Goal: Transaction & Acquisition: Purchase product/service

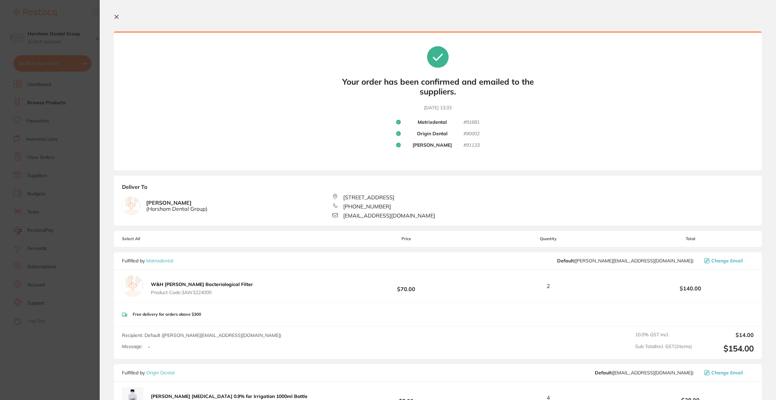
click at [42, 26] on section "Update RRP Set your pre negotiated price for this item. Item Agreed RRP (excl. …" at bounding box center [388, 200] width 776 height 400
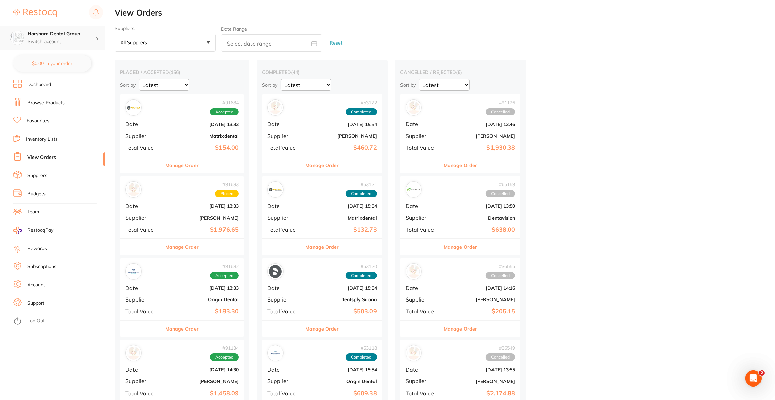
click at [80, 35] on h4 "Horsham Dental Group" at bounding box center [62, 34] width 68 height 7
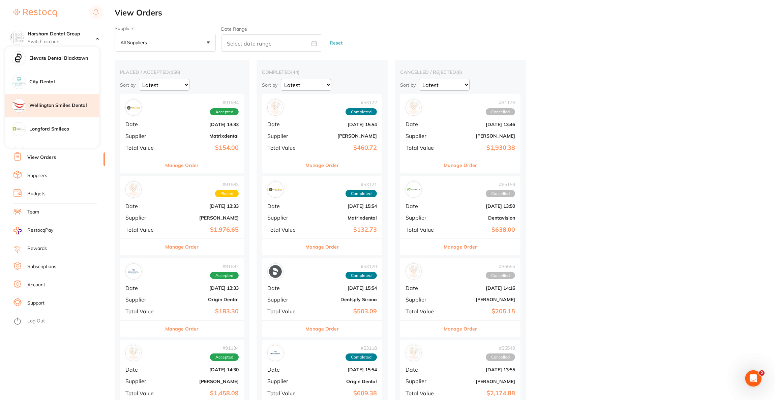
click at [73, 104] on h4 "Wellington Smiles Dental" at bounding box center [64, 105] width 70 height 7
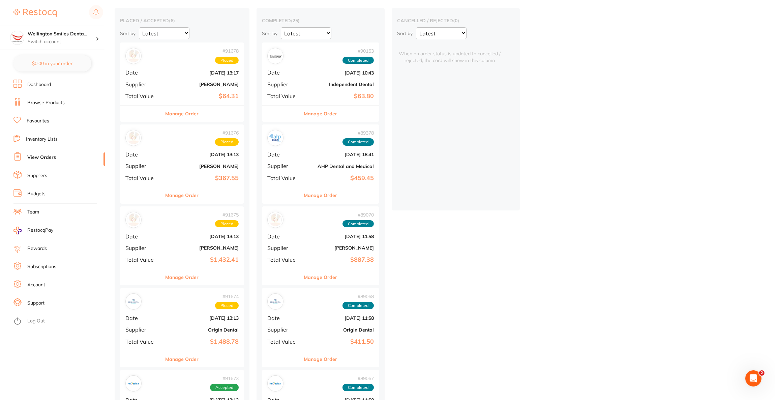
scroll to position [51, 0]
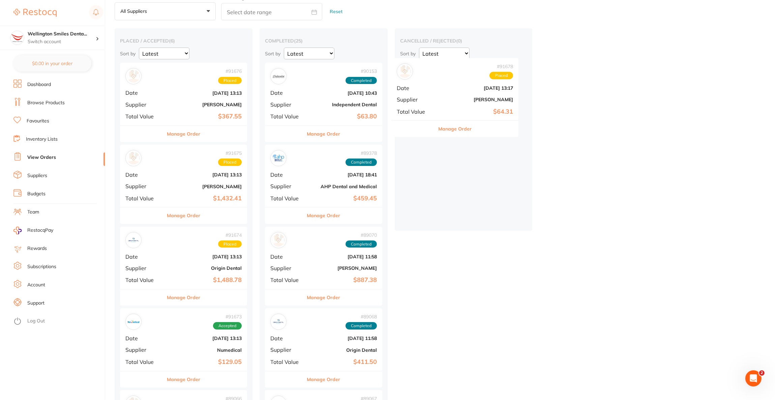
drag, startPoint x: 164, startPoint y: 79, endPoint x: 446, endPoint y: 96, distance: 282.6
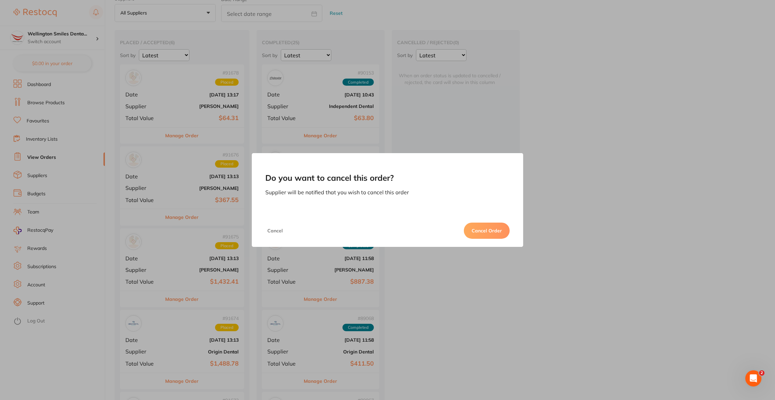
click at [485, 232] on button "Cancel Order" at bounding box center [487, 230] width 46 height 16
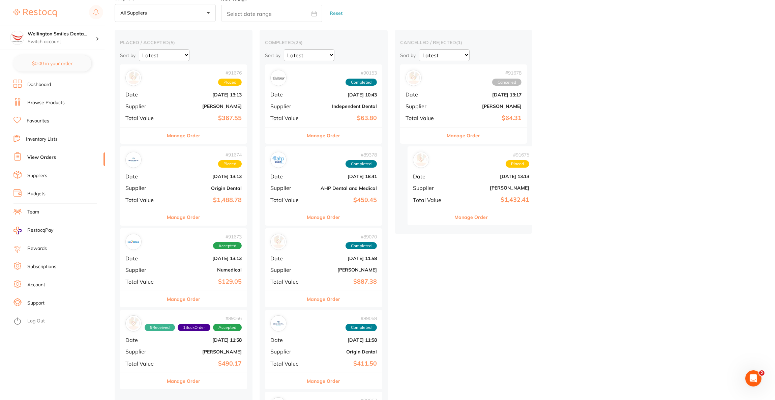
drag, startPoint x: 188, startPoint y: 177, endPoint x: 480, endPoint y: 178, distance: 292.2
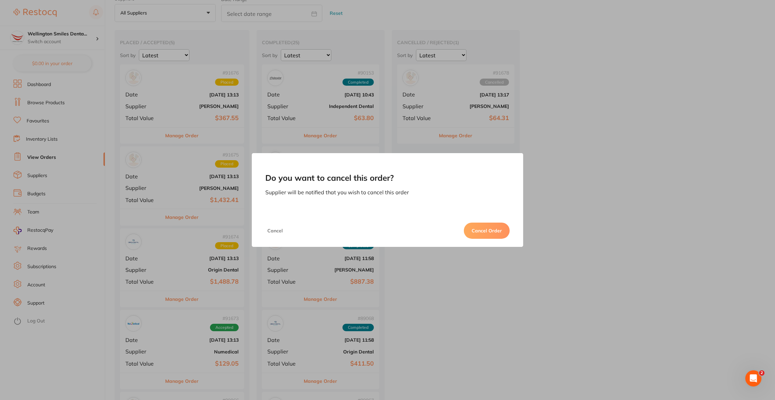
click at [487, 232] on button "Cancel Order" at bounding box center [487, 230] width 46 height 16
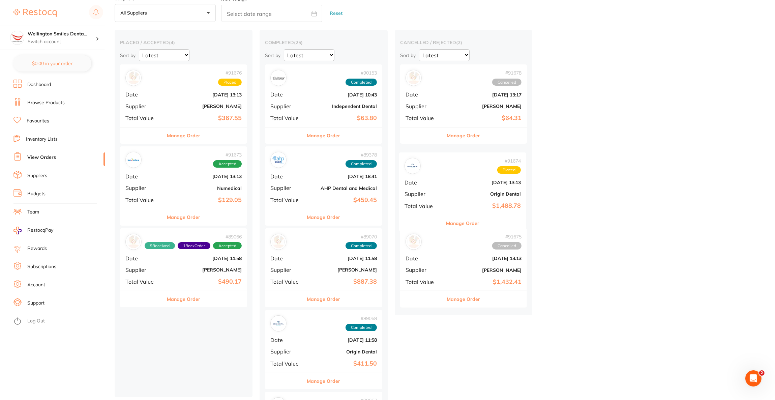
drag, startPoint x: 190, startPoint y: 182, endPoint x: 473, endPoint y: 188, distance: 283.1
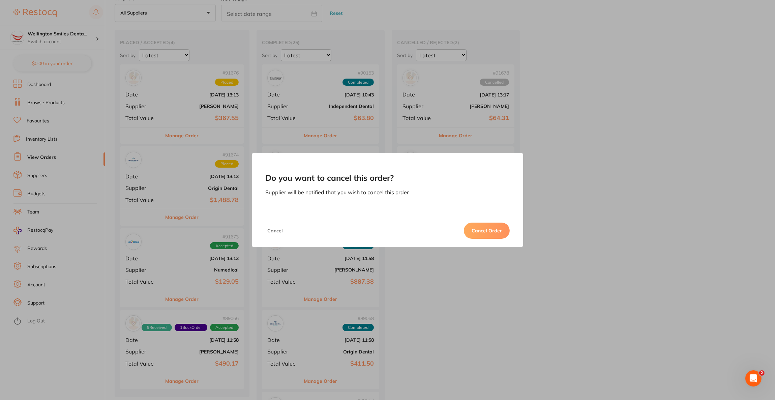
click at [478, 229] on button "Cancel Order" at bounding box center [487, 230] width 46 height 16
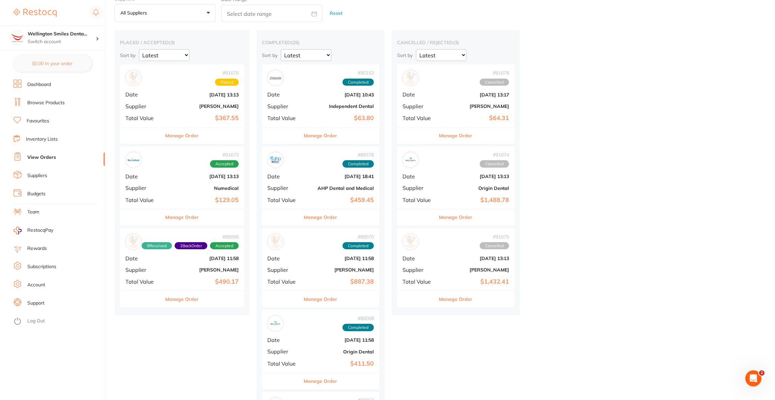
click at [460, 101] on div "# 91678 Cancelled Date Aug 28 2025, 13:17 Supplier Adam Dental Total Value $64.…" at bounding box center [455, 95] width 117 height 62
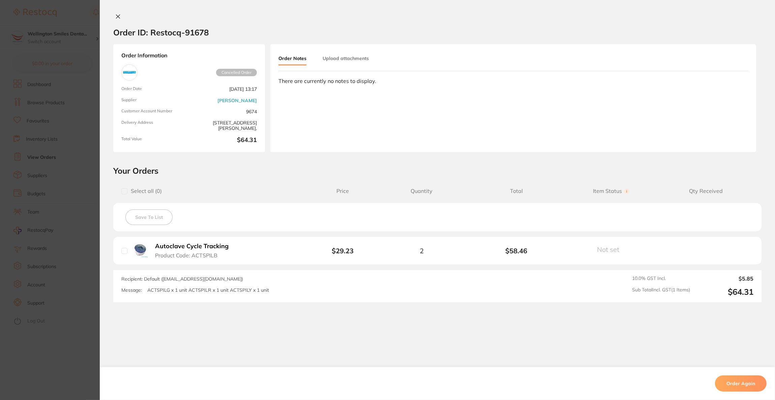
click at [737, 388] on button "Order Again" at bounding box center [741, 383] width 52 height 16
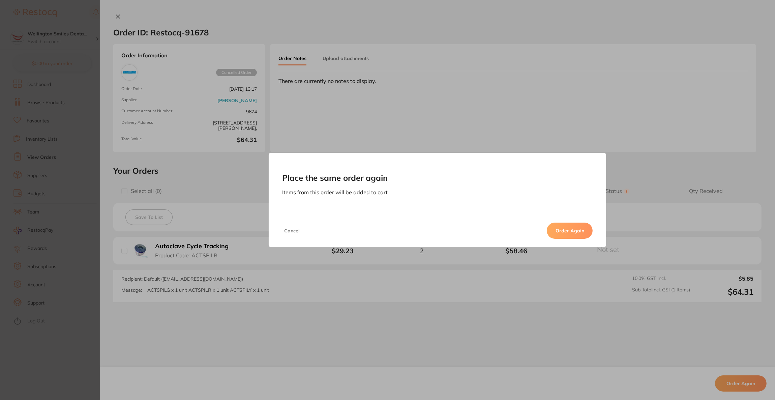
click at [562, 229] on button "Order Again" at bounding box center [570, 230] width 46 height 16
checkbox input "false"
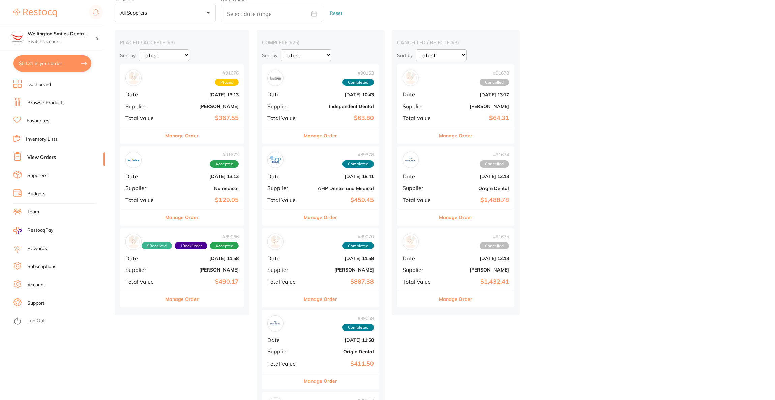
type textarea "ACTSPILG x 1 unit ACTSPILR x 1 unit ACTSPILY x 1 unit"
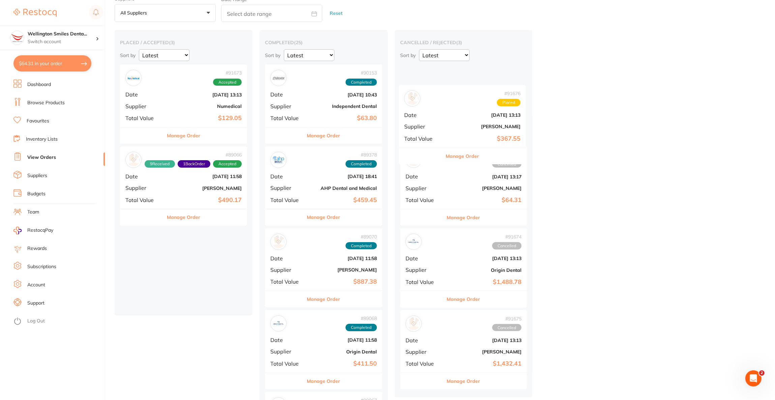
drag, startPoint x: 194, startPoint y: 101, endPoint x: 478, endPoint y: 122, distance: 284.2
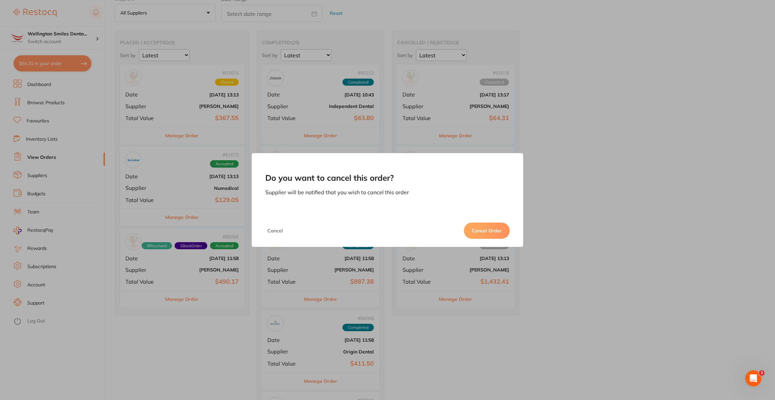
click at [495, 232] on button "Cancel Order" at bounding box center [487, 230] width 46 height 16
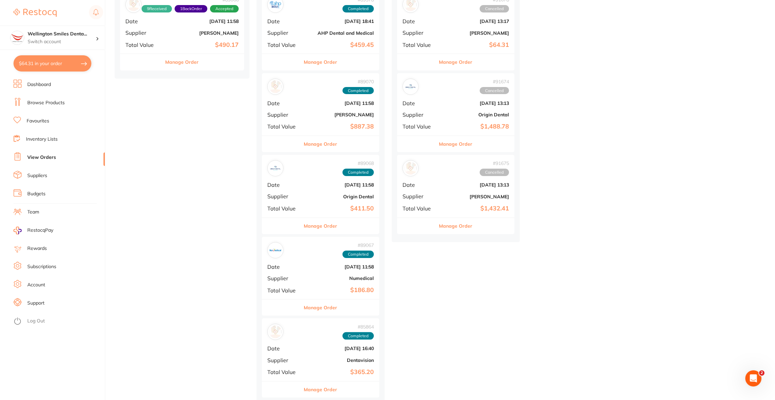
scroll to position [131, 0]
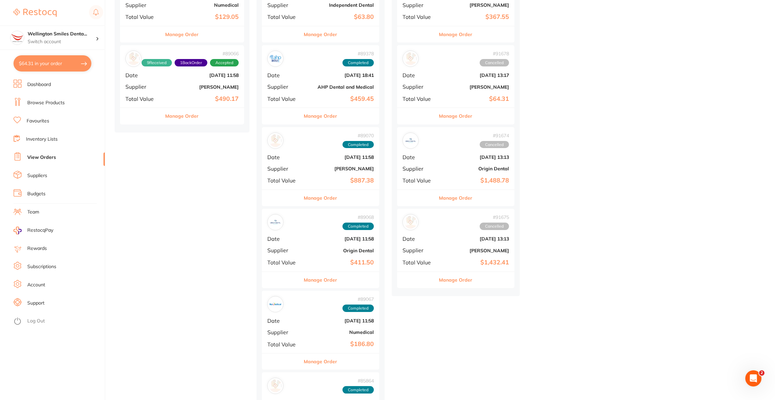
click at [450, 246] on div "# 91675 Cancelled Date Aug 28 2025, 13:13 Supplier Henry Schein Halas Total Val…" at bounding box center [455, 240] width 117 height 62
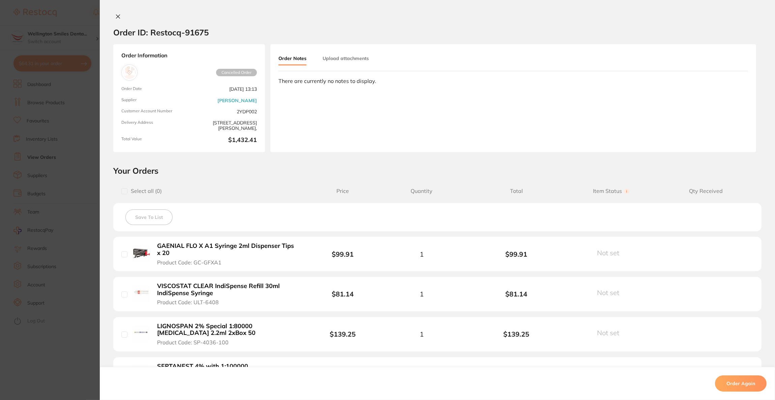
click at [745, 384] on button "Order Again" at bounding box center [741, 383] width 52 height 16
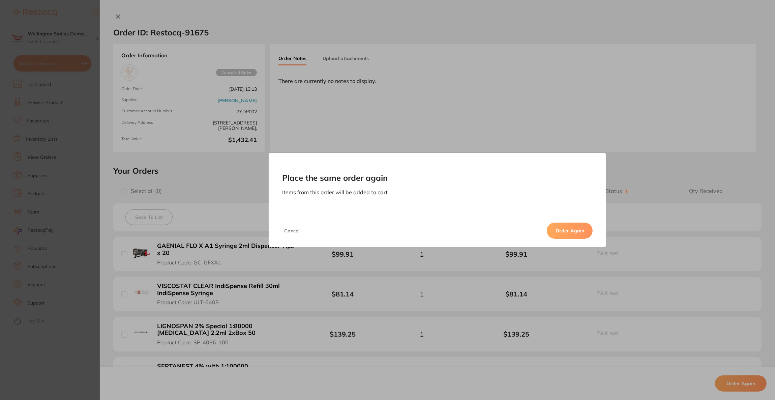
click at [571, 233] on button "Order Again" at bounding box center [570, 230] width 46 height 16
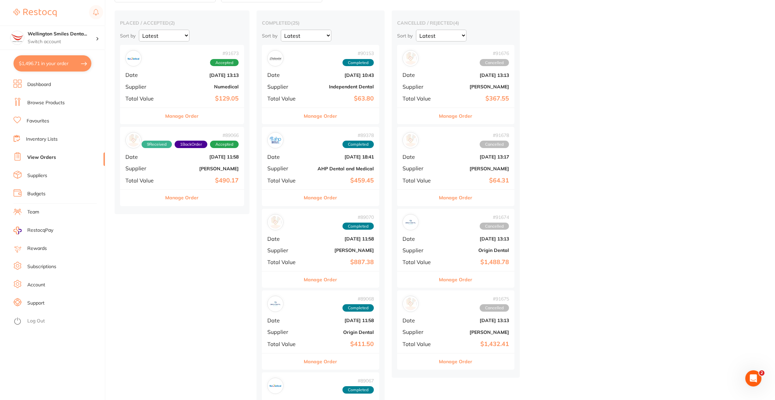
scroll to position [30, 0]
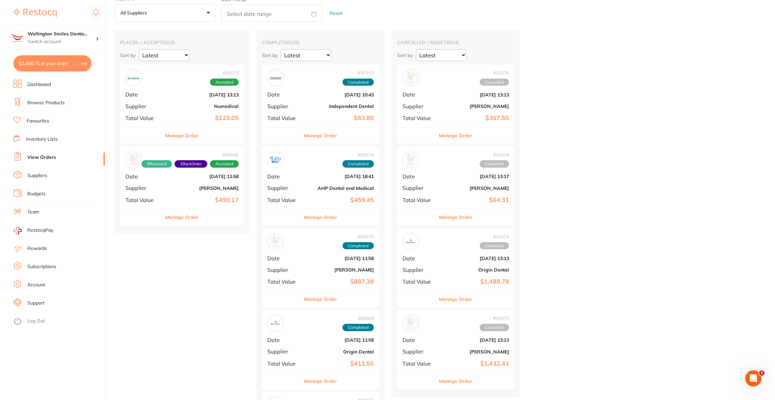
click at [449, 263] on div "# 91674 Cancelled Date Aug 28 2025, 13:13 Supplier Origin Dental Total Value $1…" at bounding box center [455, 259] width 117 height 62
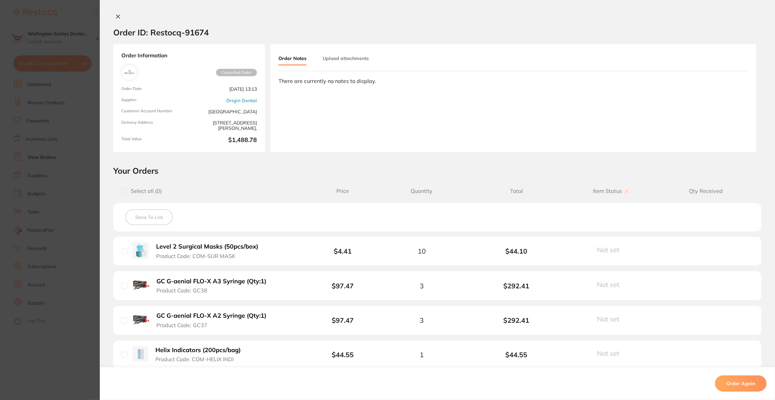
drag, startPoint x: 737, startPoint y: 387, endPoint x: 733, endPoint y: 387, distance: 3.7
click at [734, 387] on button "Order Again" at bounding box center [741, 383] width 52 height 16
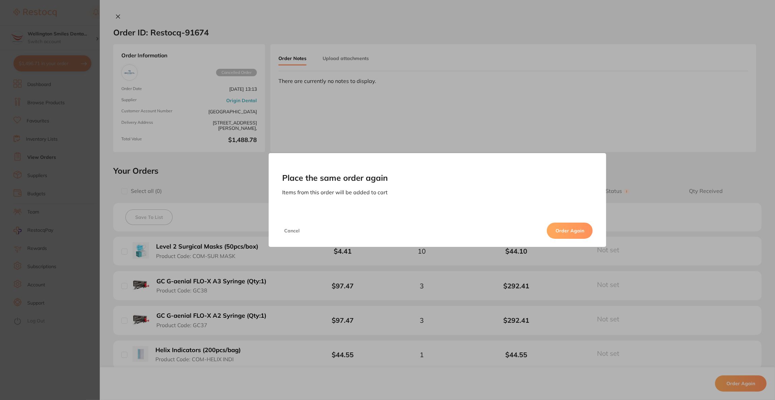
click at [570, 234] on button "Order Again" at bounding box center [570, 230] width 46 height 16
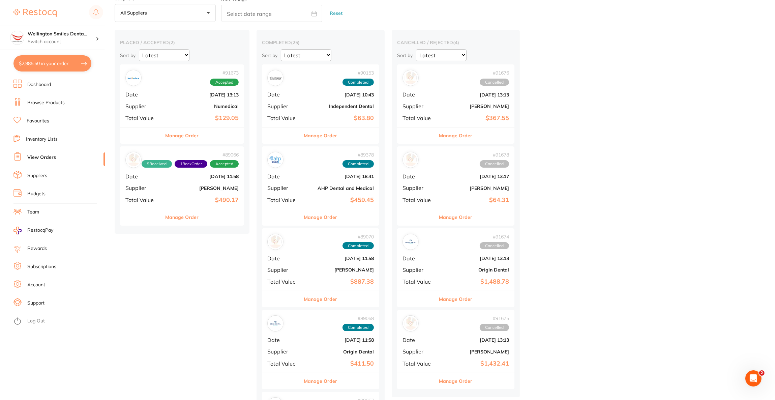
click at [454, 127] on button "Manage Order" at bounding box center [455, 135] width 33 height 16
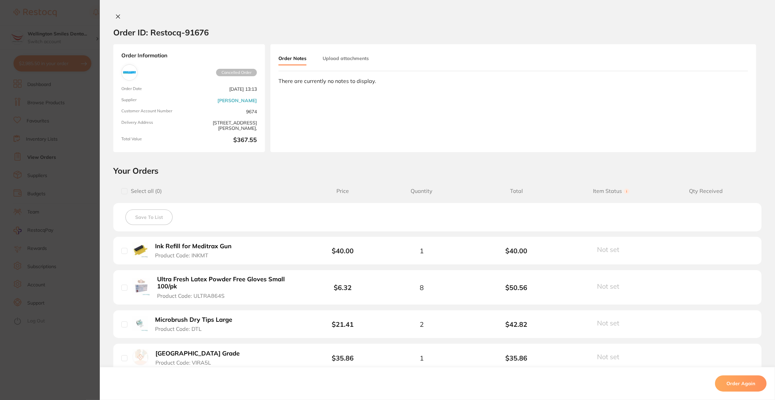
click at [746, 381] on button "Order Again" at bounding box center [741, 383] width 52 height 16
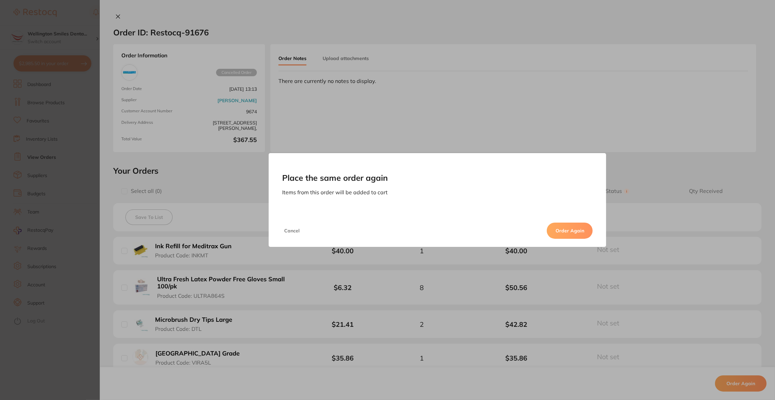
click at [569, 234] on button "Order Again" at bounding box center [570, 230] width 46 height 16
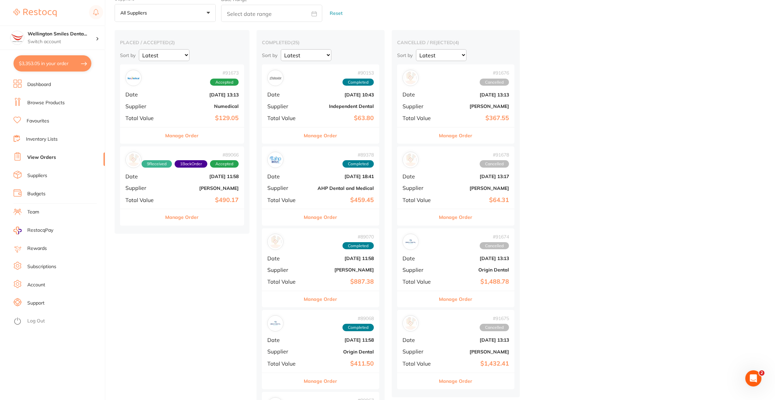
click at [62, 67] on button "$3,353.05 in your order" at bounding box center [52, 63] width 78 height 16
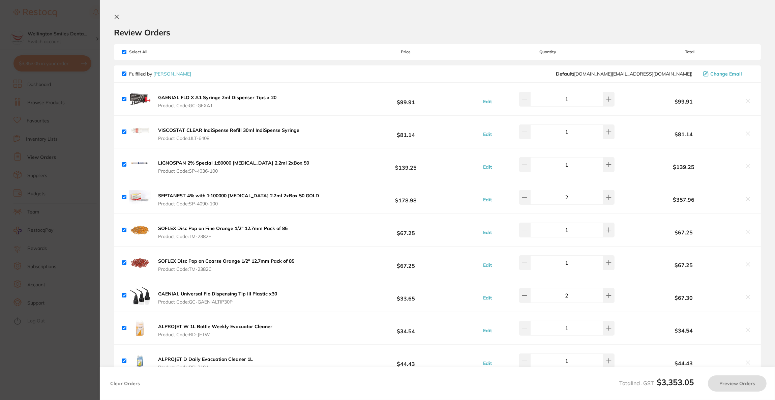
checkbox input "true"
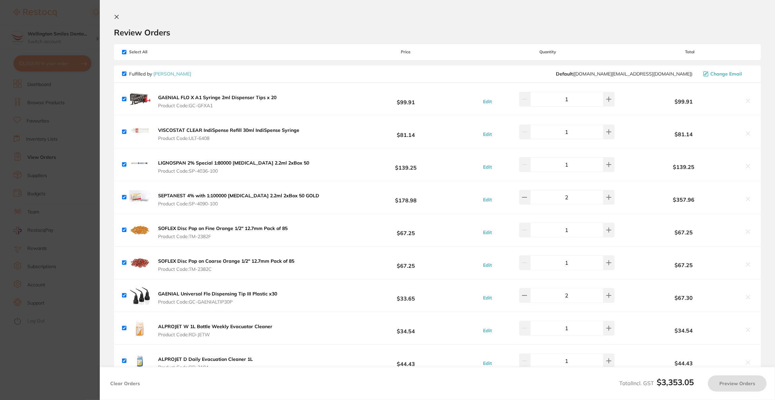
checkbox input "true"
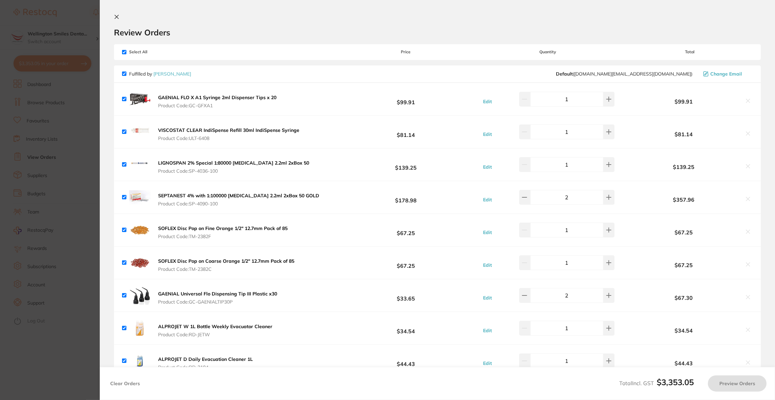
checkbox input "true"
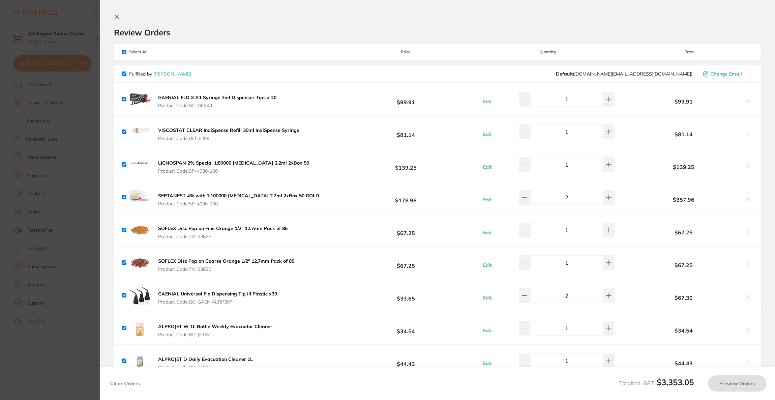
checkbox input "true"
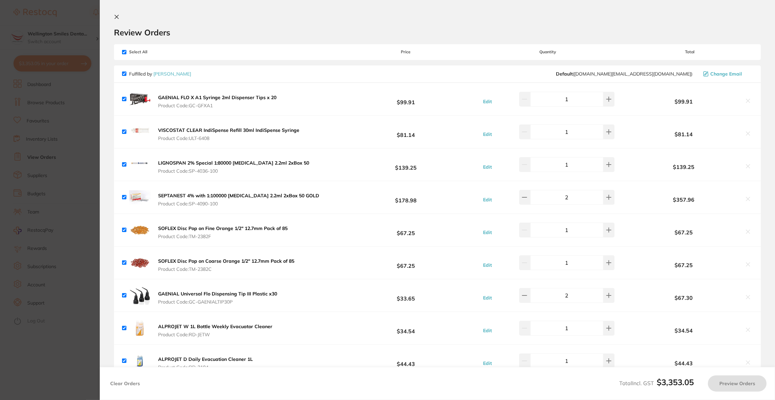
checkbox input "true"
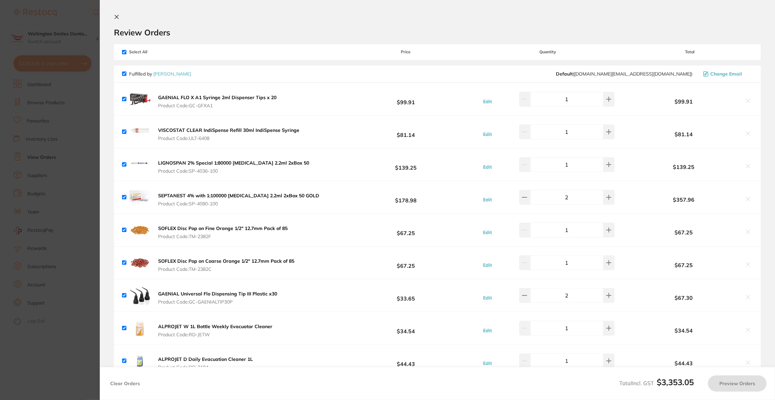
checkbox input "true"
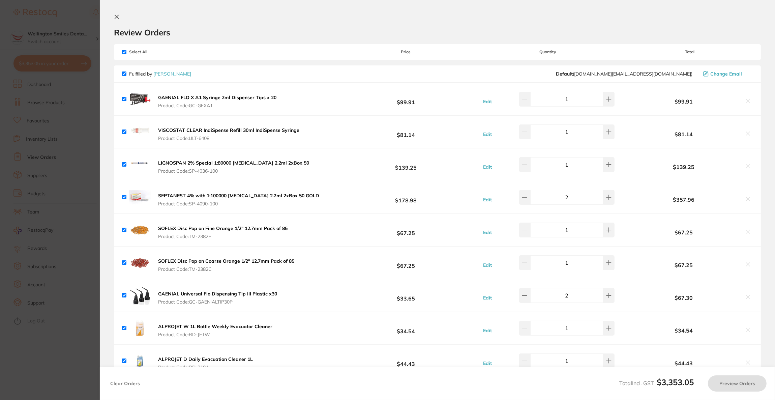
checkbox input "true"
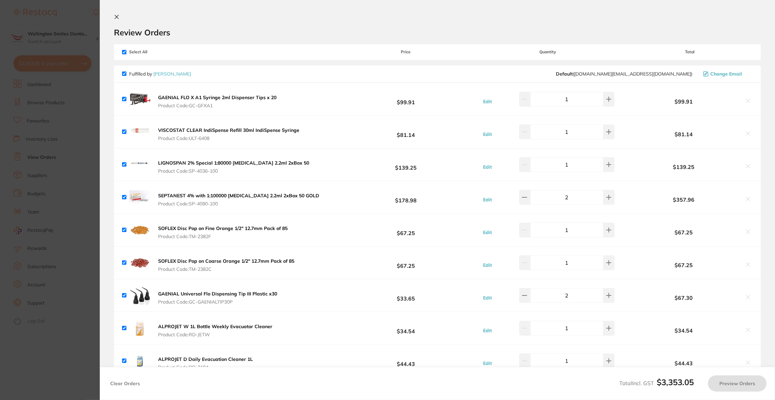
checkbox input "true"
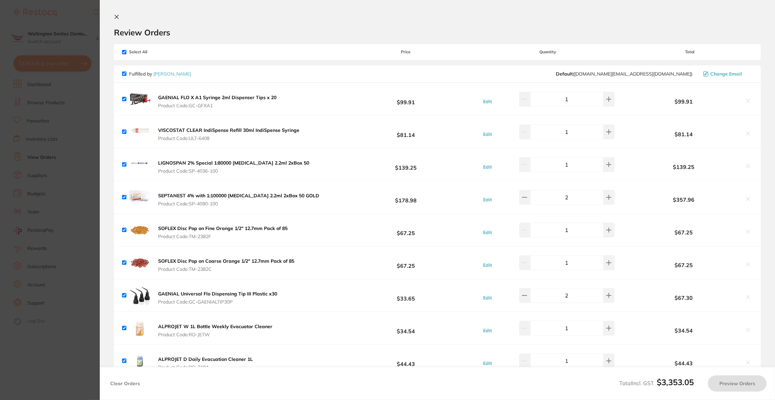
checkbox input "true"
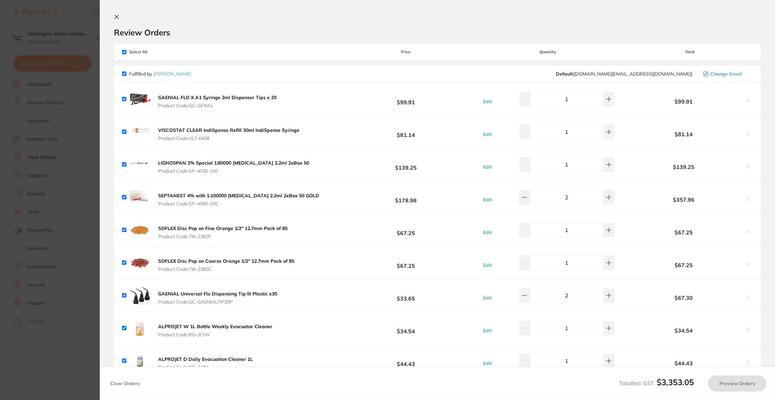
checkbox input "true"
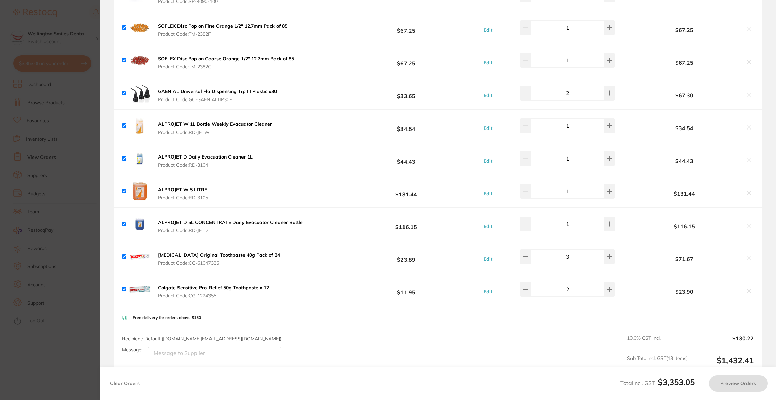
checkbox input "true"
